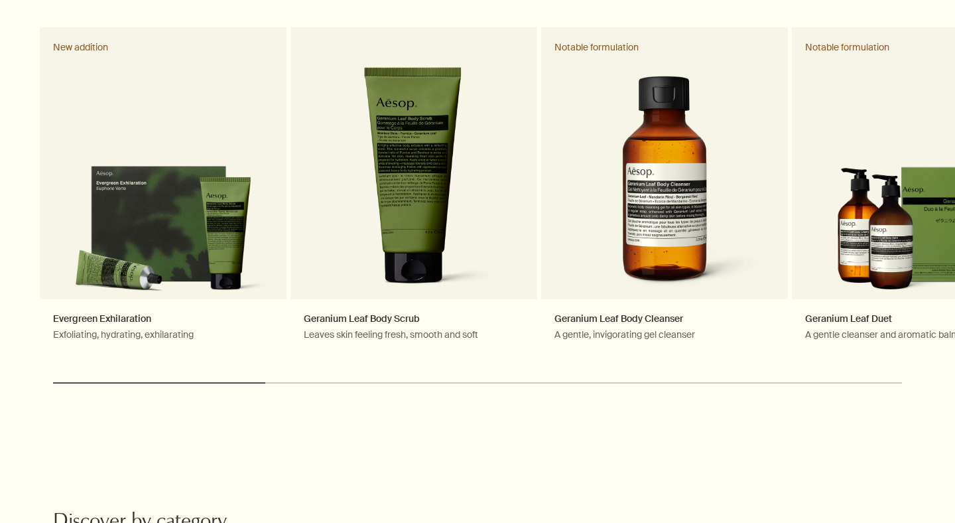
scroll to position [523, 0]
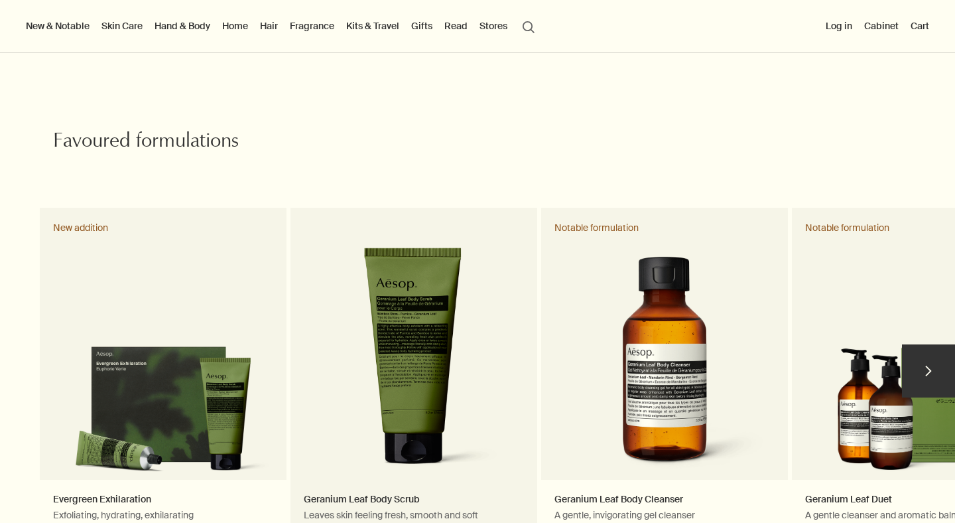
click at [407, 290] on link "Geranium Leaf Body Scrub Leaves skin feeling fresh, smooth and soft" at bounding box center [414, 377] width 247 height 338
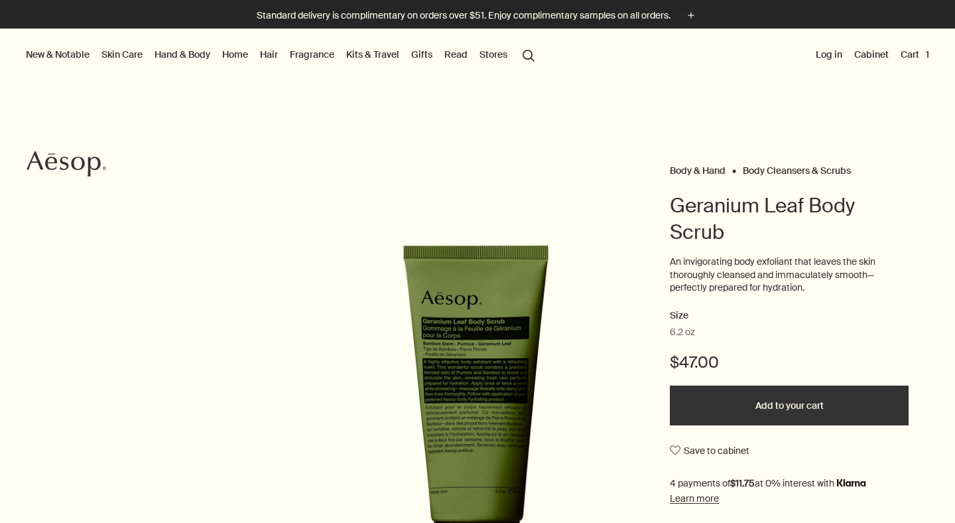
click at [921, 56] on button "Cart 1" at bounding box center [915, 54] width 34 height 17
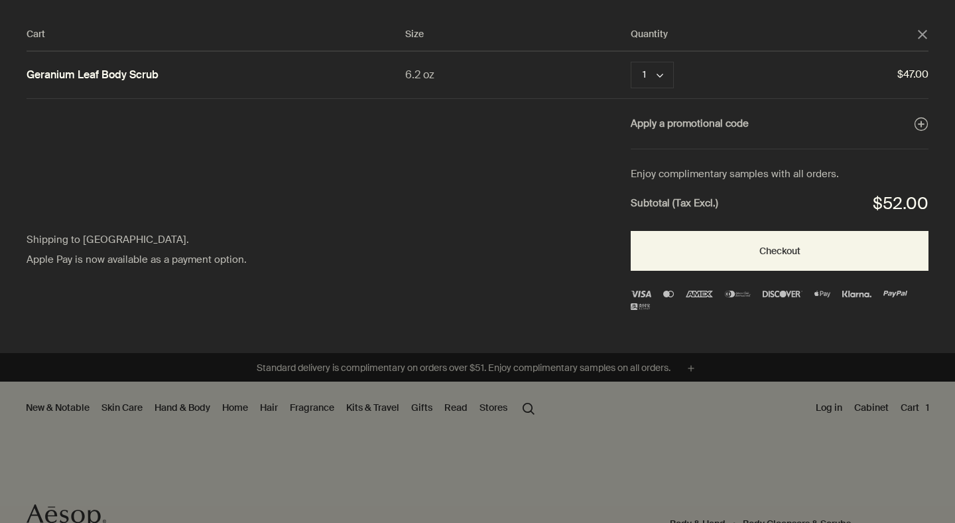
click at [918, 36] on icon "close" at bounding box center [922, 34] width 9 height 9
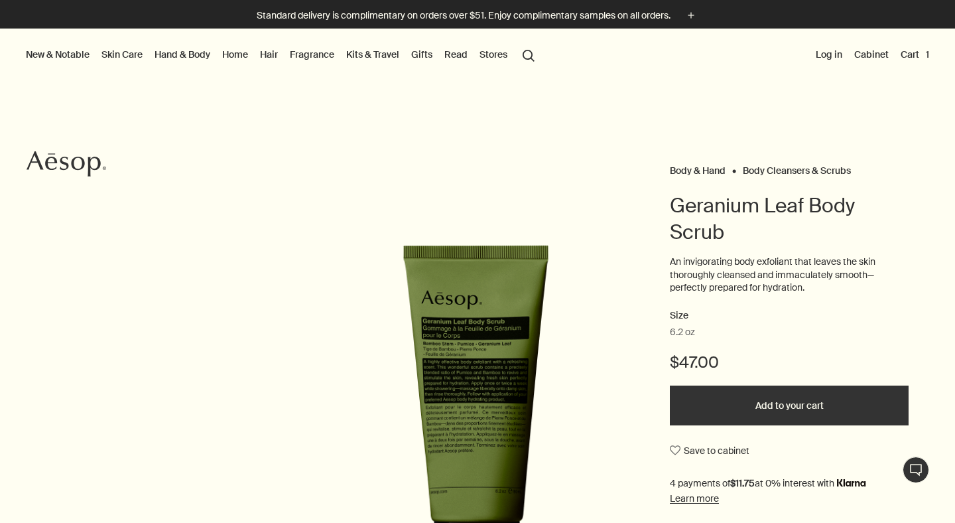
click at [914, 59] on button "Cart 1" at bounding box center [915, 54] width 34 height 17
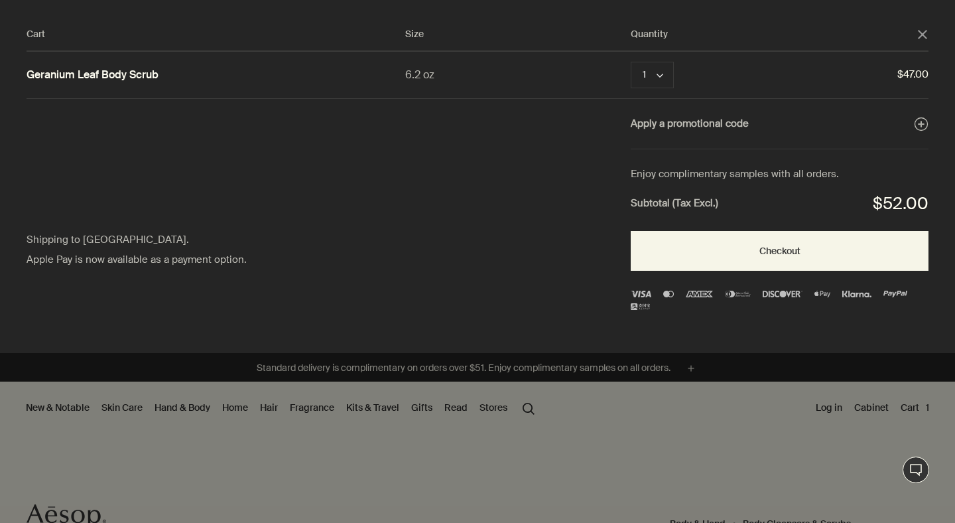
click at [919, 36] on icon "close" at bounding box center [922, 34] width 9 height 9
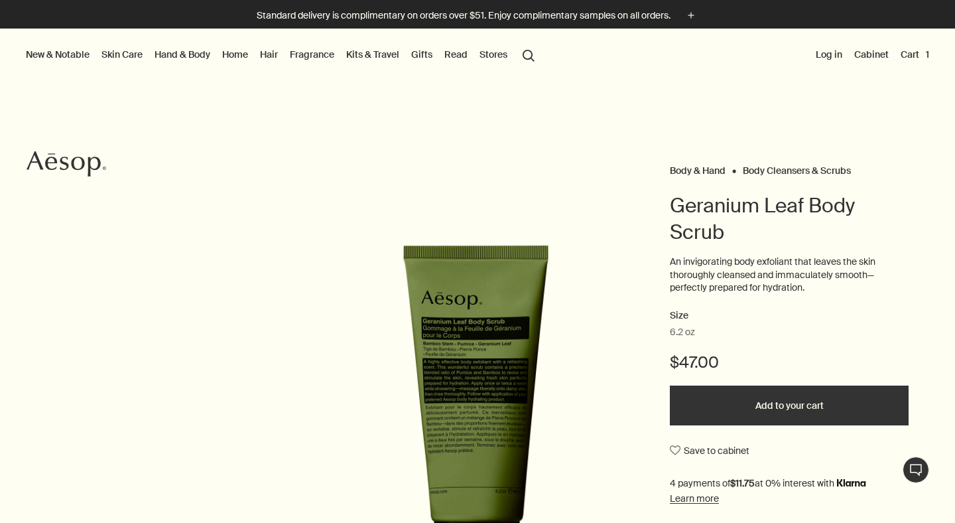
click at [910, 56] on button "Cart 1" at bounding box center [915, 54] width 34 height 17
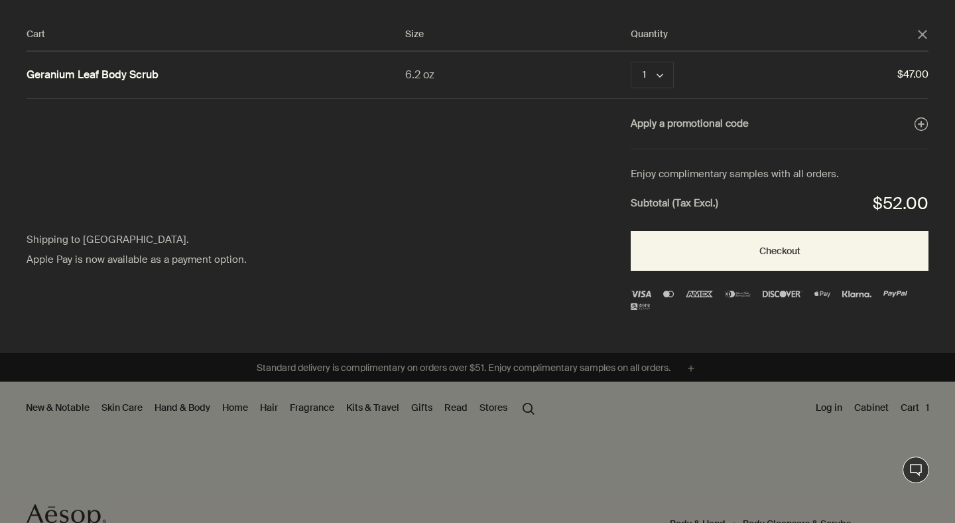
click at [923, 34] on polygon "Close" at bounding box center [922, 34] width 9 height 9
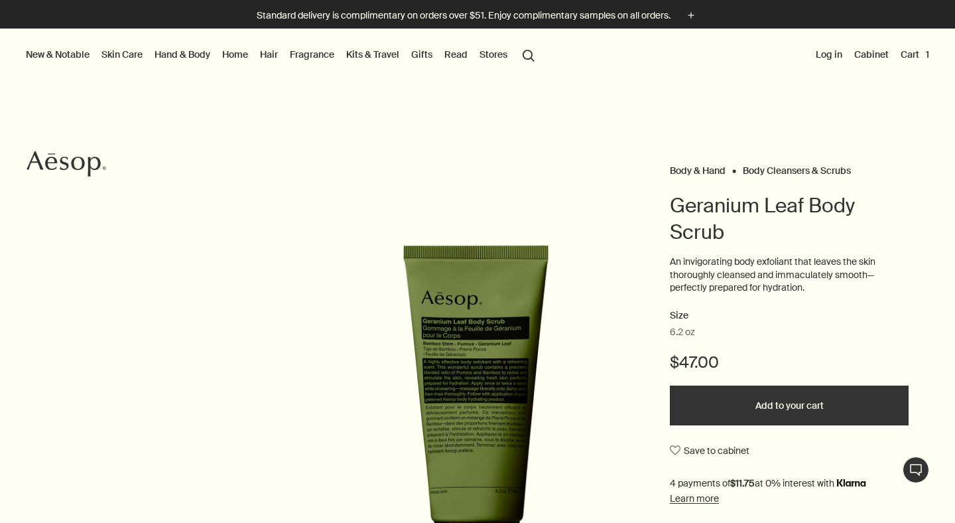
click at [916, 57] on button "Cart 1" at bounding box center [915, 54] width 34 height 17
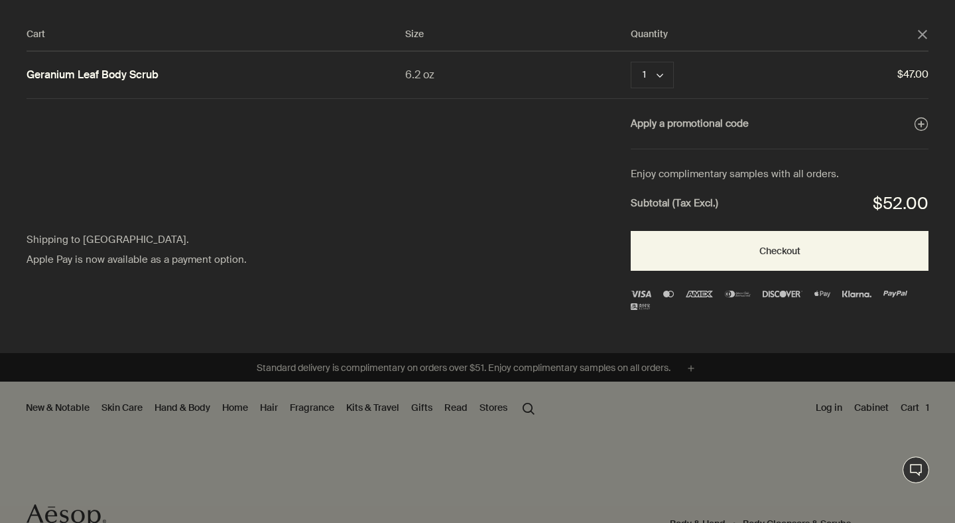
click at [924, 35] on polygon "Close" at bounding box center [922, 34] width 9 height 9
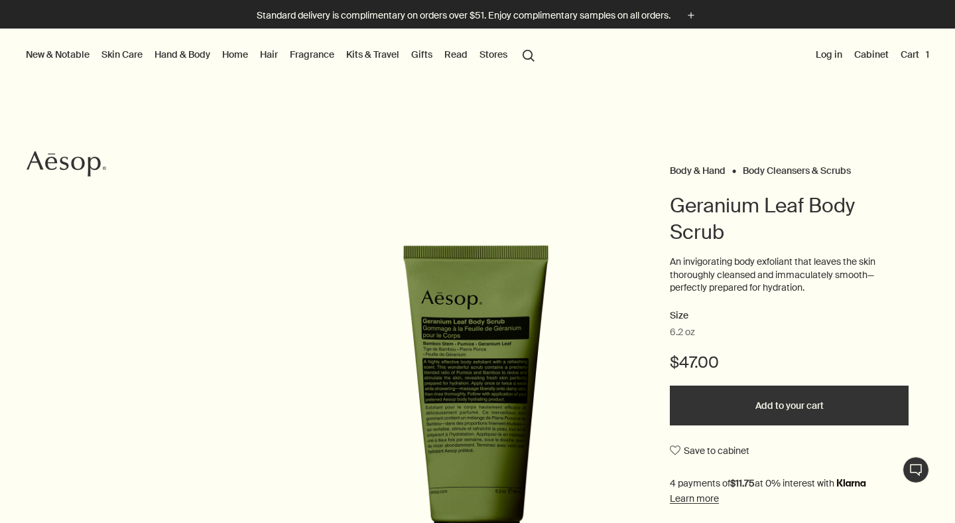
click at [923, 64] on li "Cart 1" at bounding box center [915, 55] width 34 height 53
click at [919, 58] on button "Cart 1" at bounding box center [915, 54] width 34 height 17
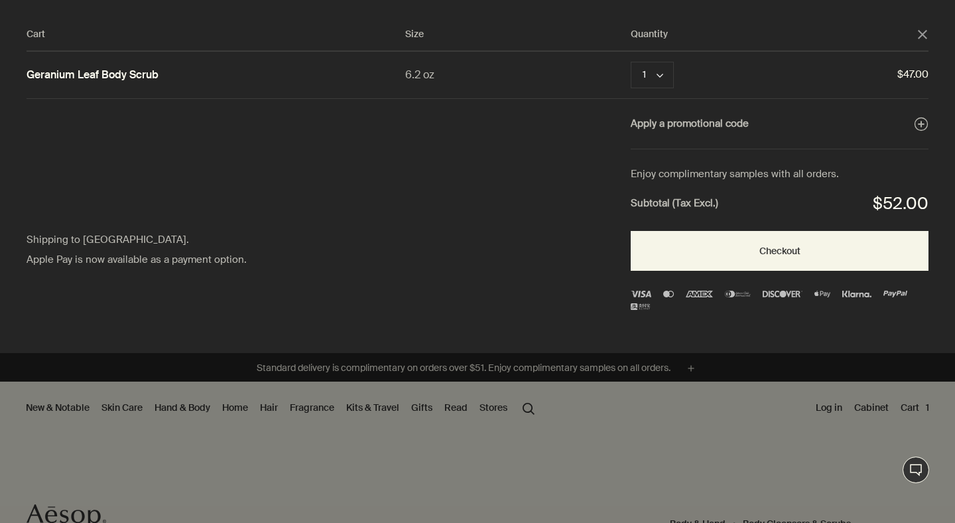
click at [923, 42] on div "Cart Size Quantity close" at bounding box center [478, 39] width 902 height 25
click at [921, 33] on polygon "Close" at bounding box center [922, 34] width 9 height 9
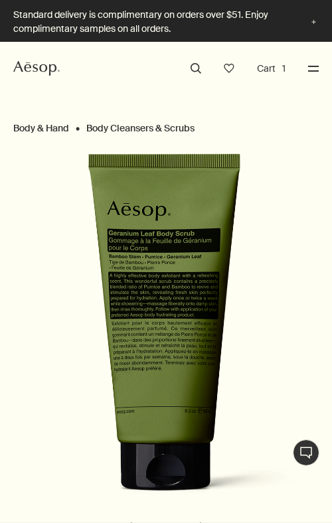
click at [316, 66] on button "Menu" at bounding box center [313, 68] width 17 height 17
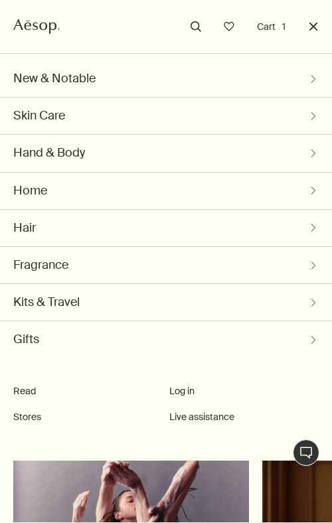
click at [312, 29] on button "Close" at bounding box center [313, 26] width 17 height 17
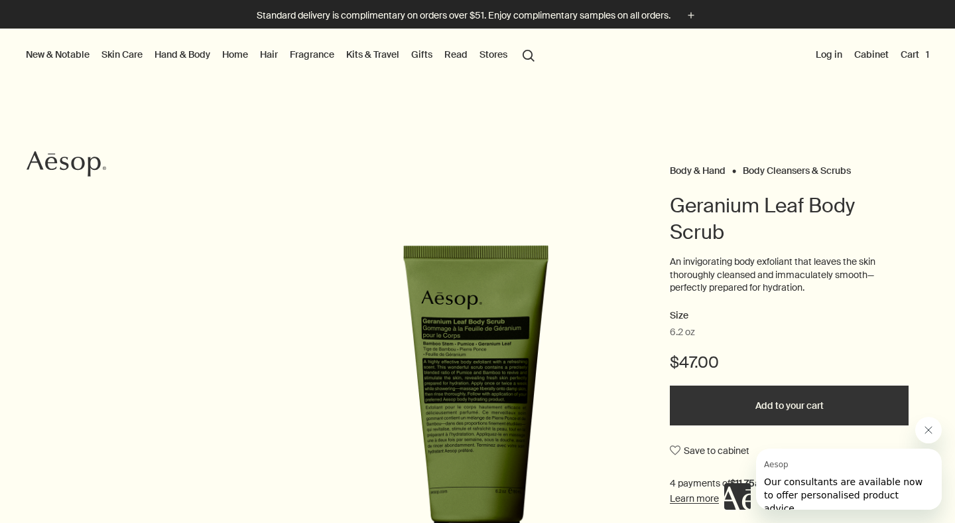
click at [94, 159] on icon "Aesop" at bounding box center [67, 164] width 80 height 27
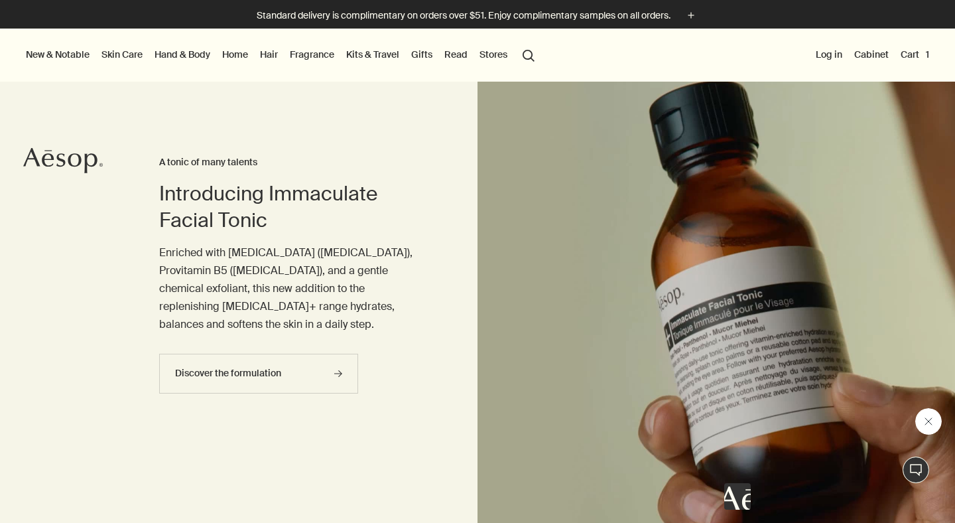
click at [922, 53] on button "Cart 1" at bounding box center [915, 54] width 34 height 17
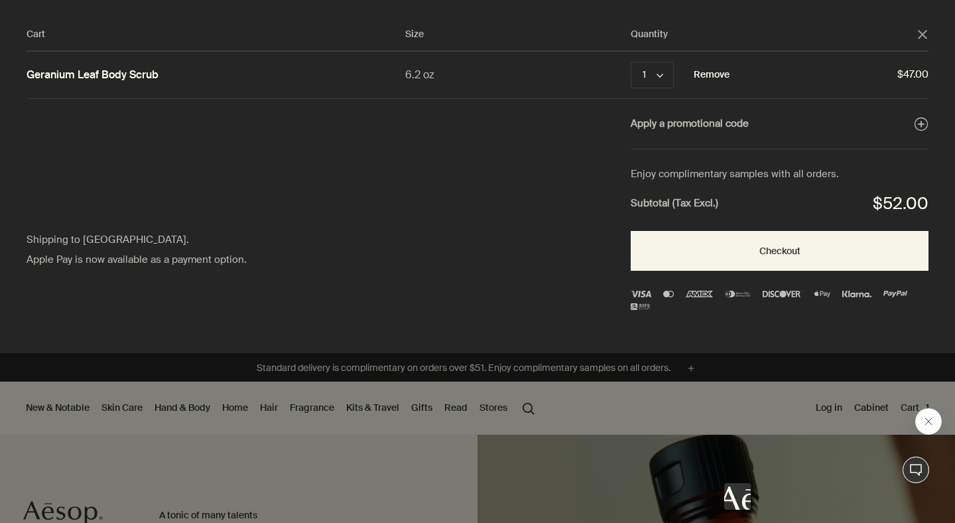
click at [716, 71] on button "Remove" at bounding box center [712, 75] width 36 height 16
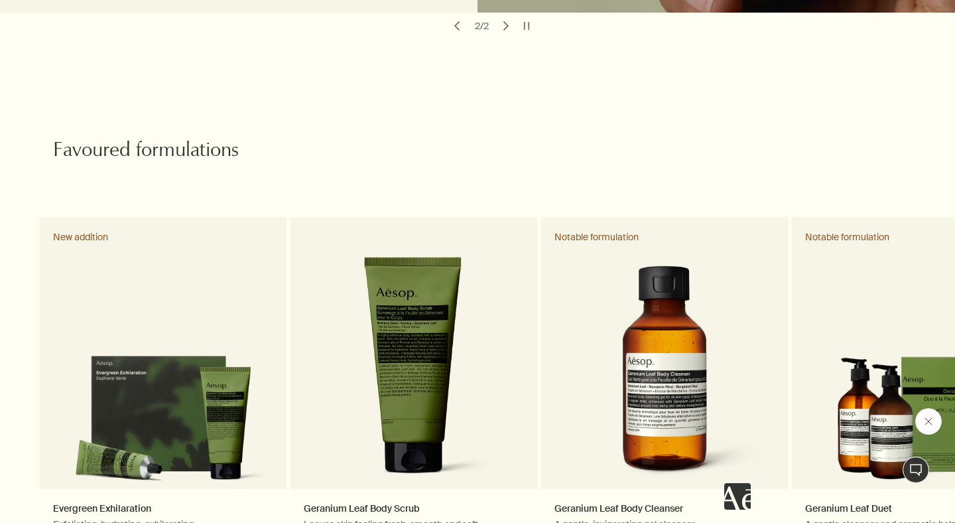
scroll to position [515, 0]
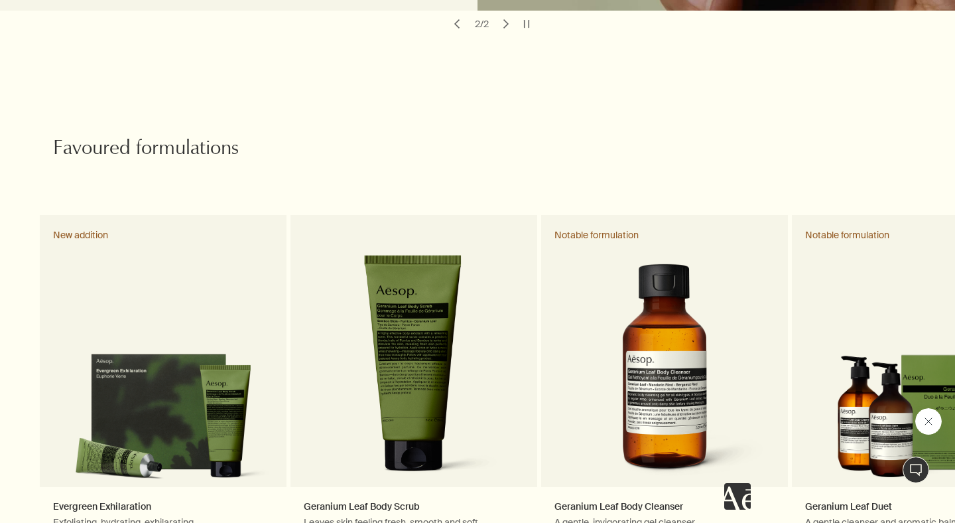
click at [415, 278] on link "Geranium Leaf Body Scrub Leaves skin feeling fresh, smooth and soft" at bounding box center [414, 384] width 247 height 338
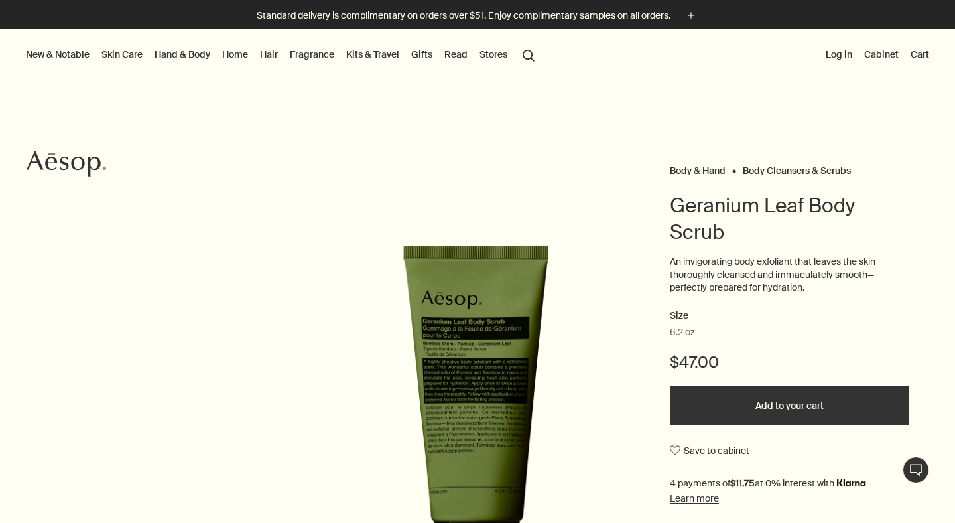
click at [81, 159] on icon at bounding box center [77, 163] width 13 height 13
